Goal: Find specific page/section: Find specific page/section

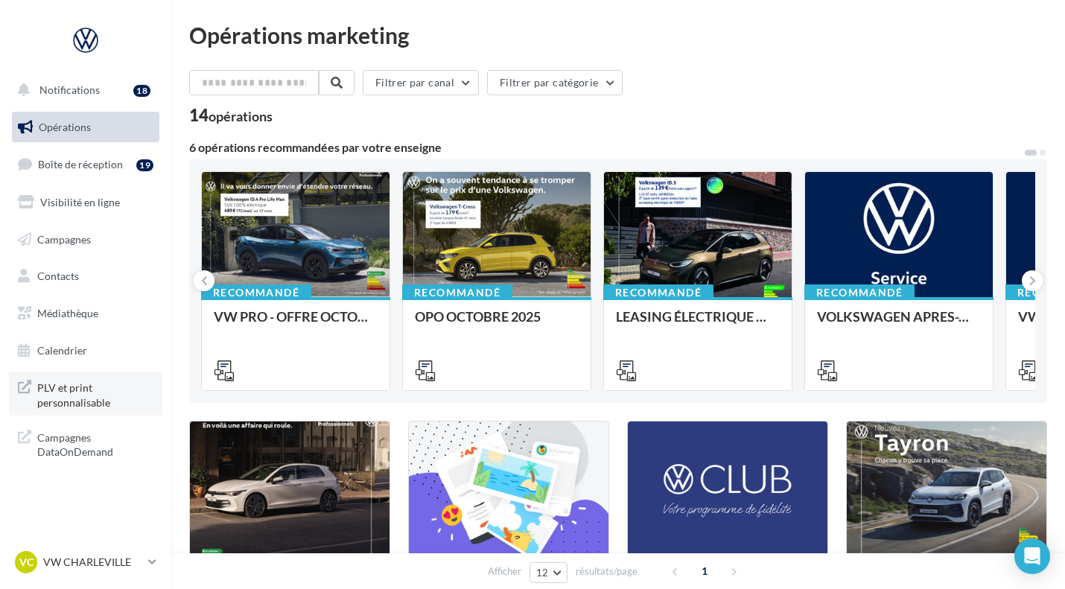
click at [84, 407] on span "PLV et print personnalisable" at bounding box center [95, 394] width 116 height 32
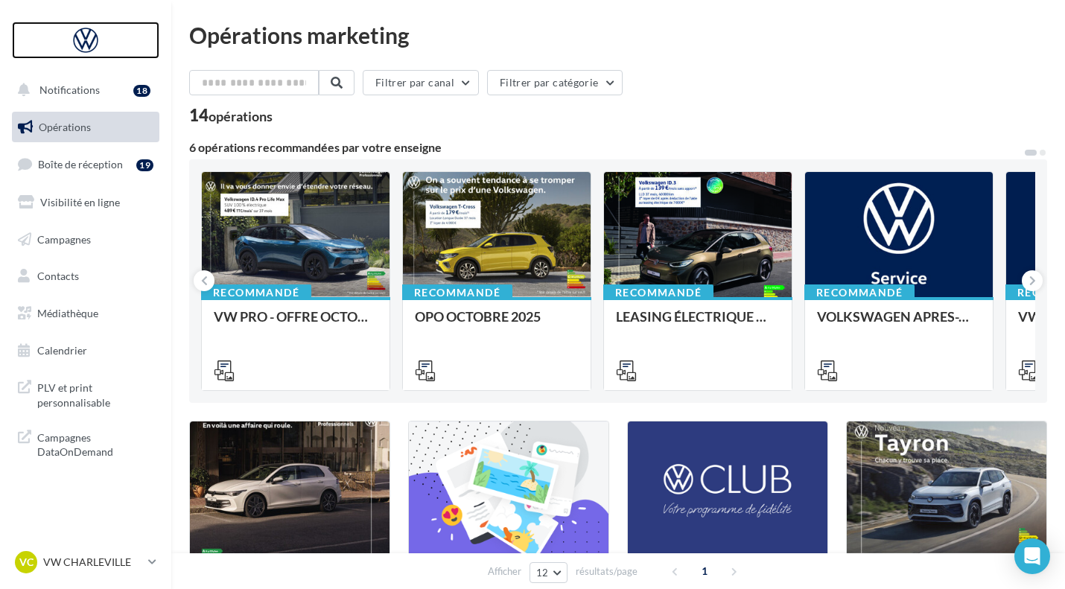
click at [83, 43] on div at bounding box center [85, 40] width 119 height 37
